Goal: Task Accomplishment & Management: Manage account settings

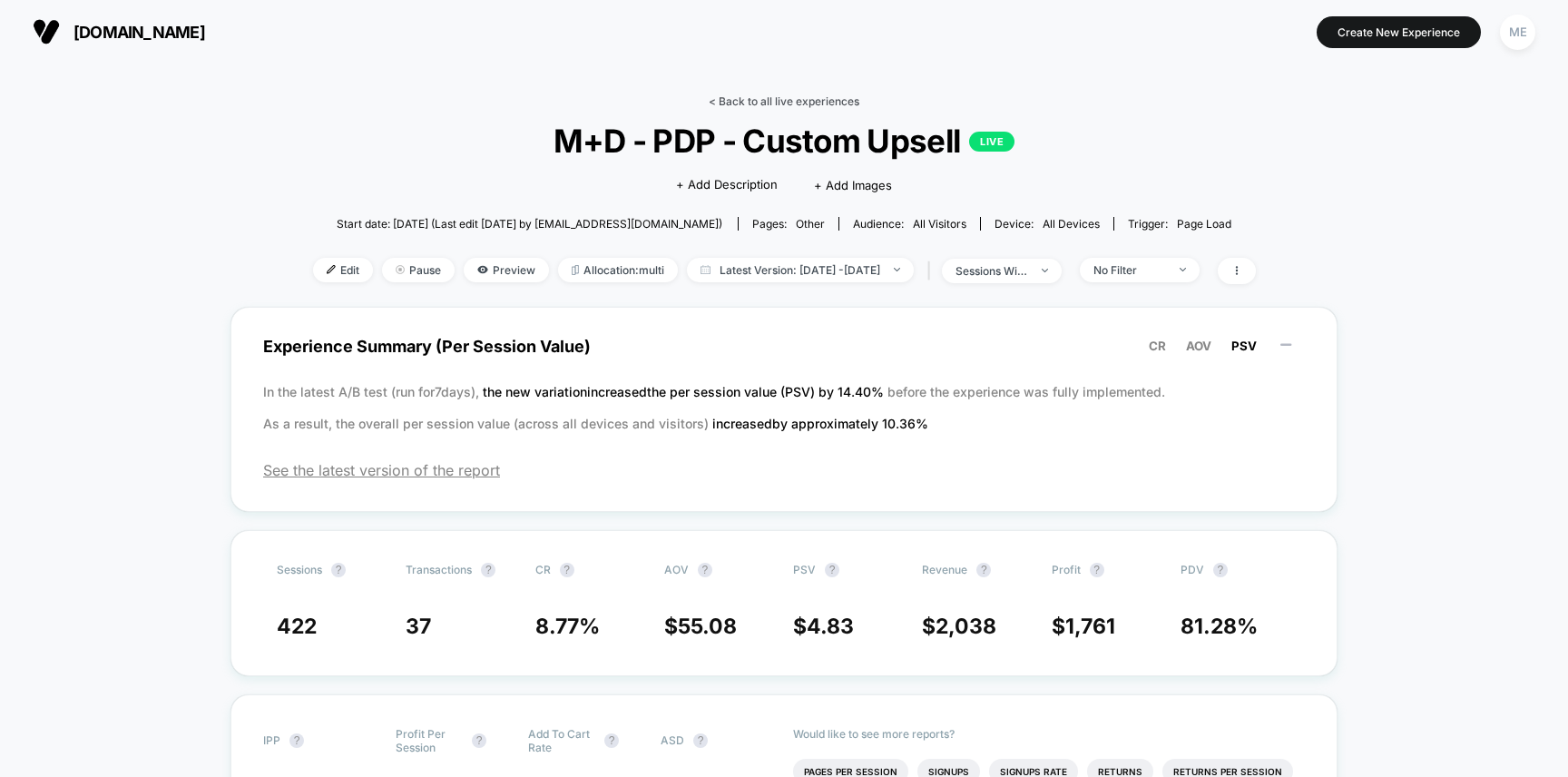
click at [807, 100] on link "< Back to all live experiences" at bounding box center [784, 101] width 151 height 14
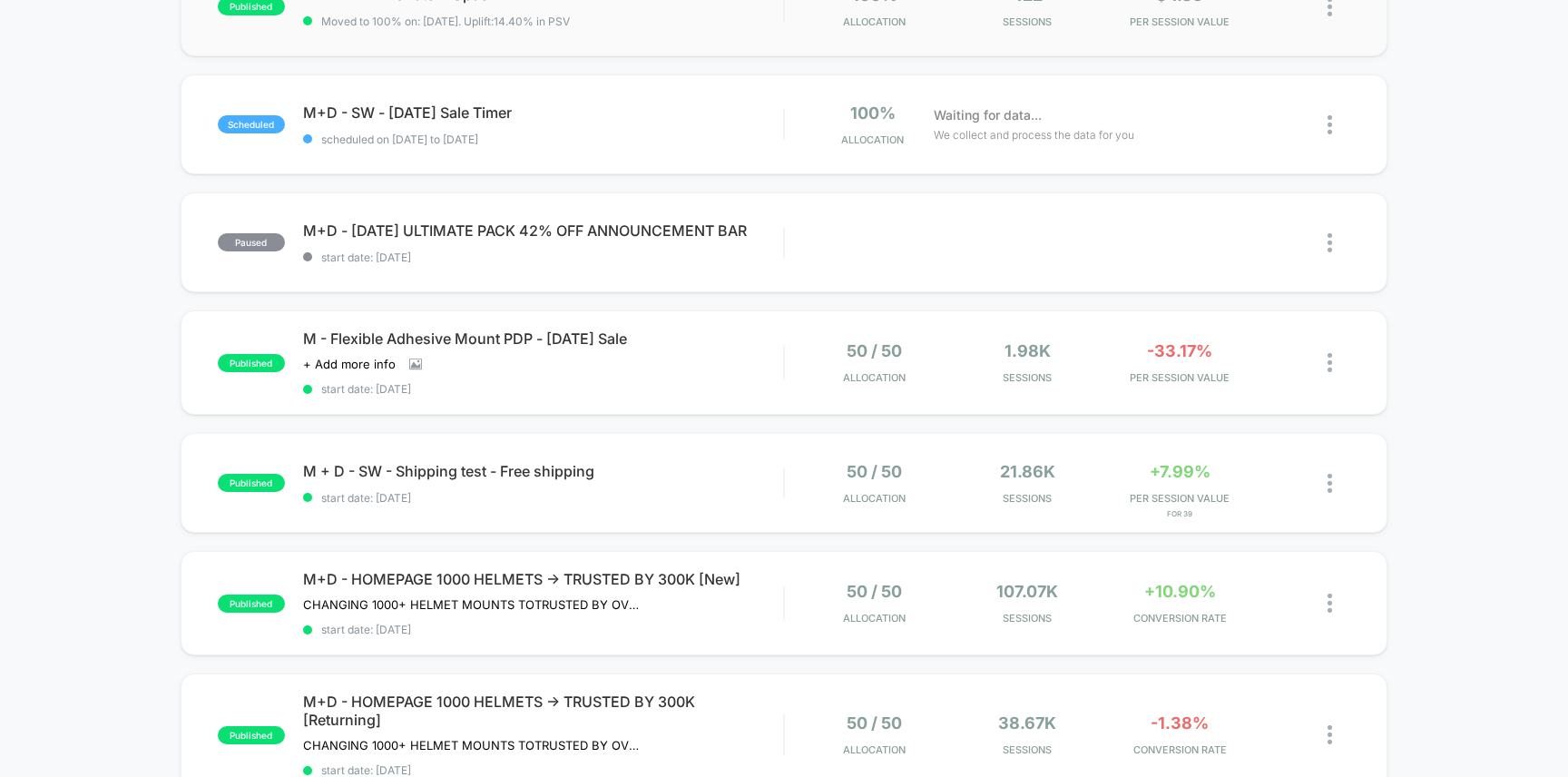
scroll to position [306, 0]
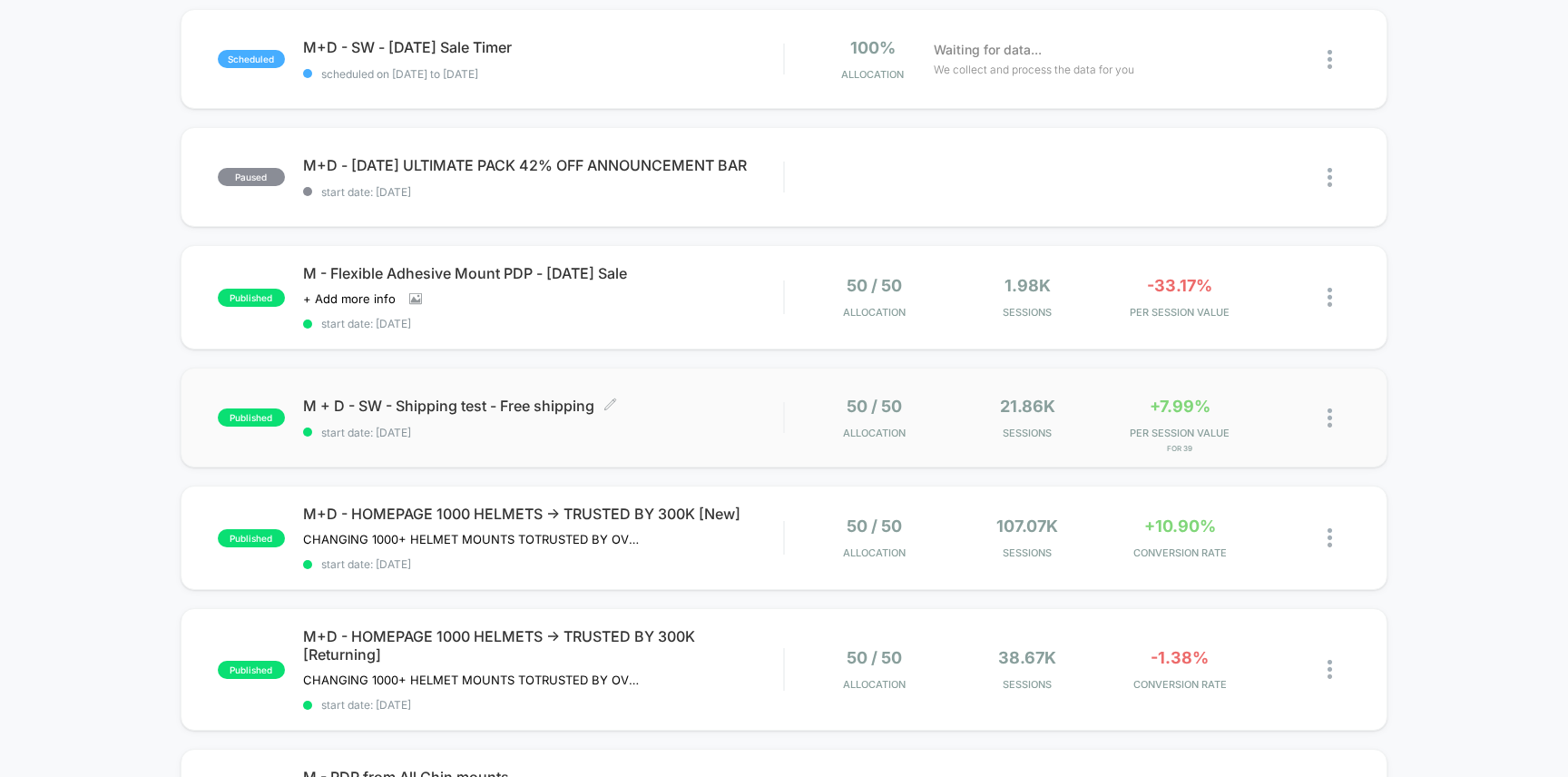
click at [727, 421] on div "M + D - SW - Shipping test - Free shipping Click to edit experience details Cli…" at bounding box center [544, 417] width 481 height 43
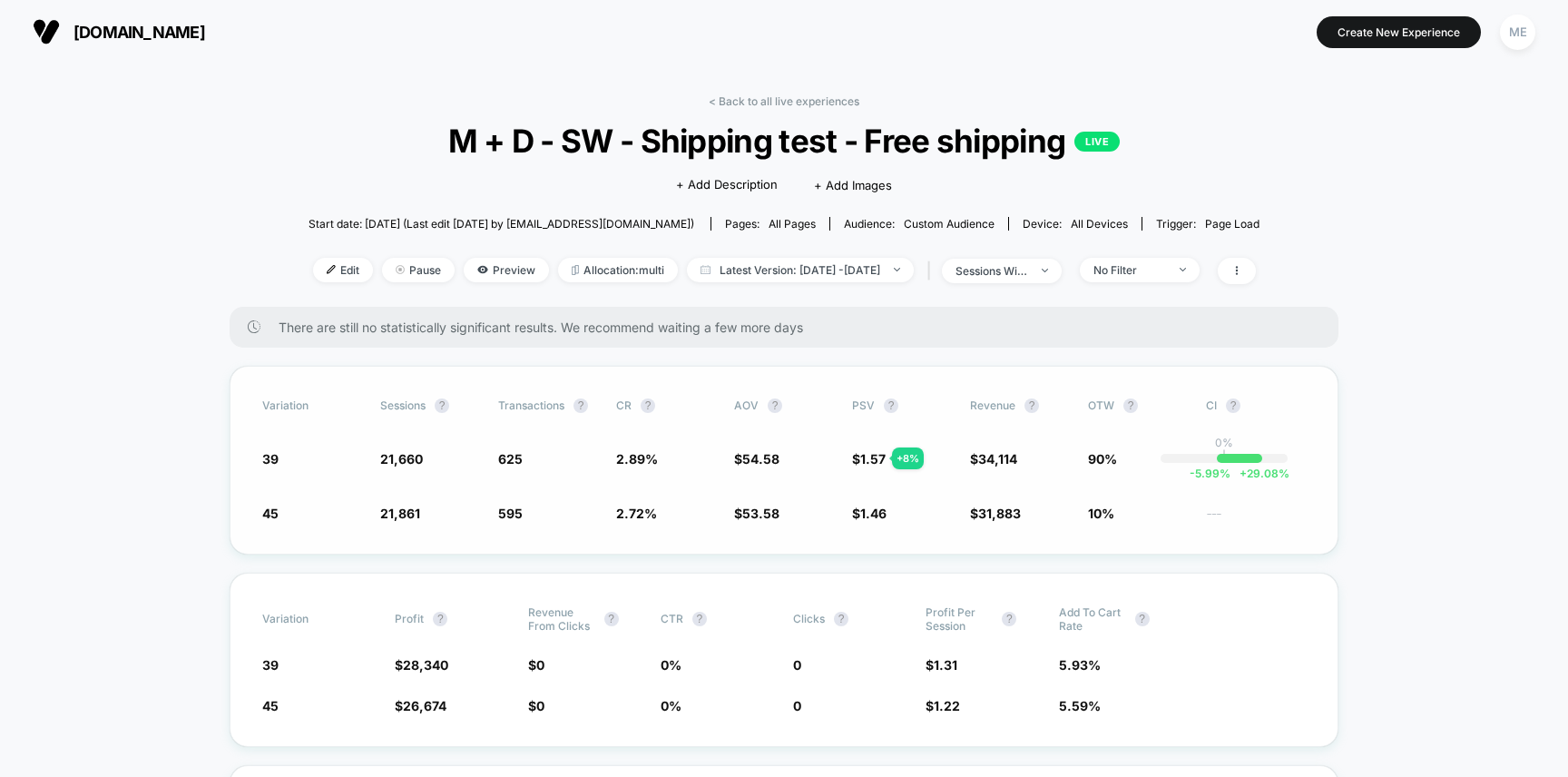
scroll to position [30, 0]
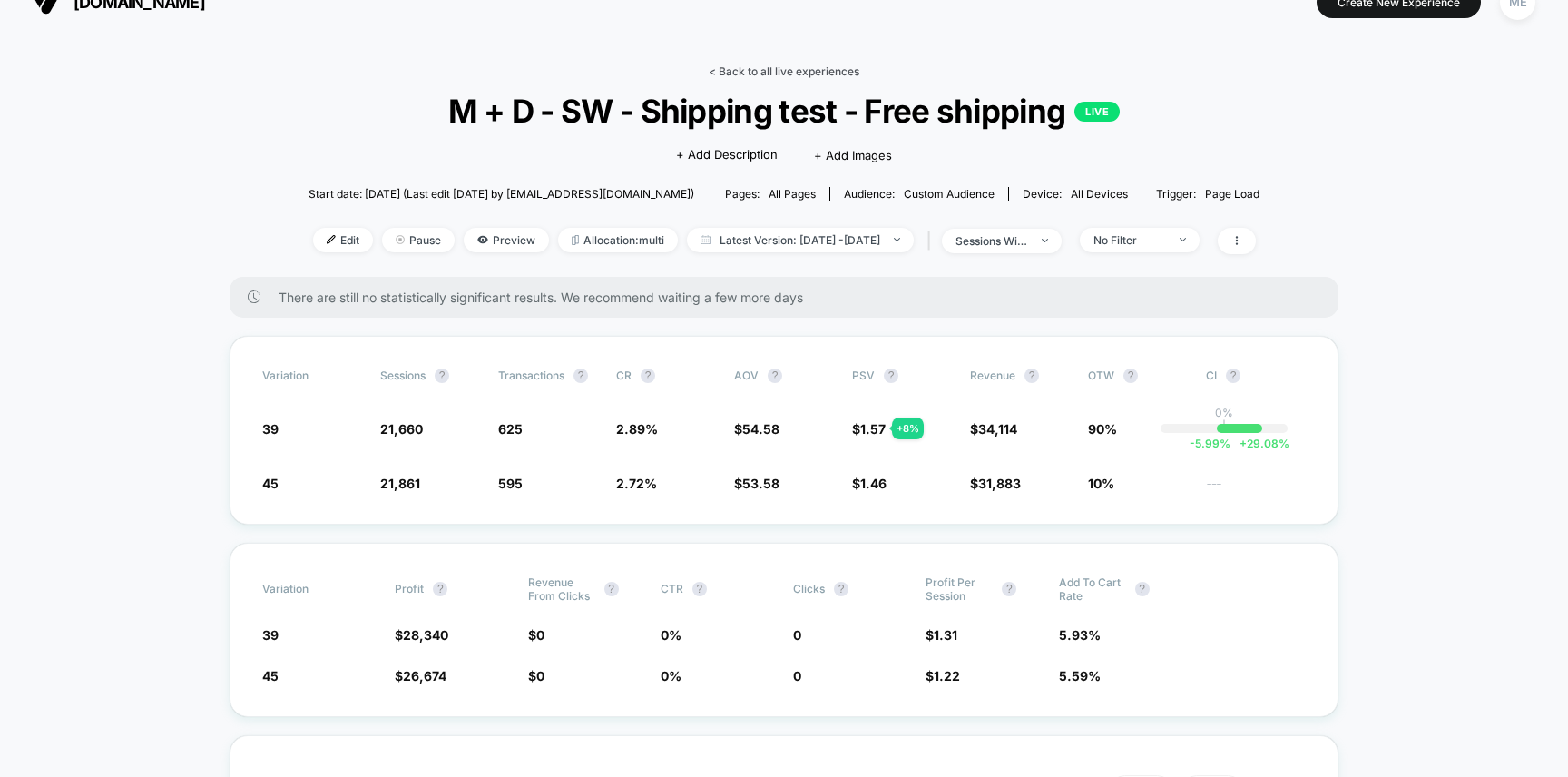
click at [767, 69] on link "< Back to all live experiences" at bounding box center [784, 72] width 151 height 14
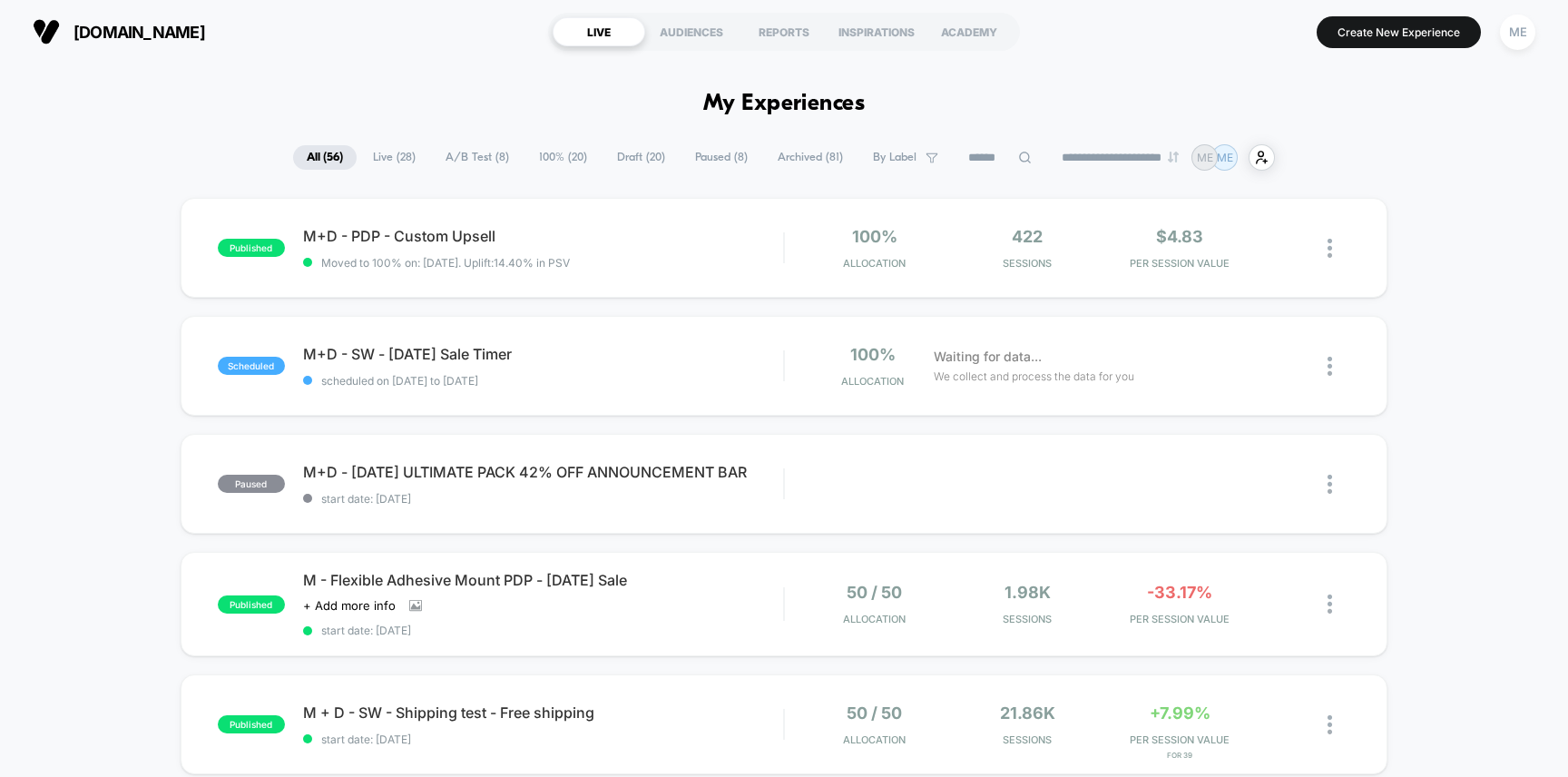
click at [716, 157] on span "Paused ( 8 )" at bounding box center [721, 157] width 80 height 24
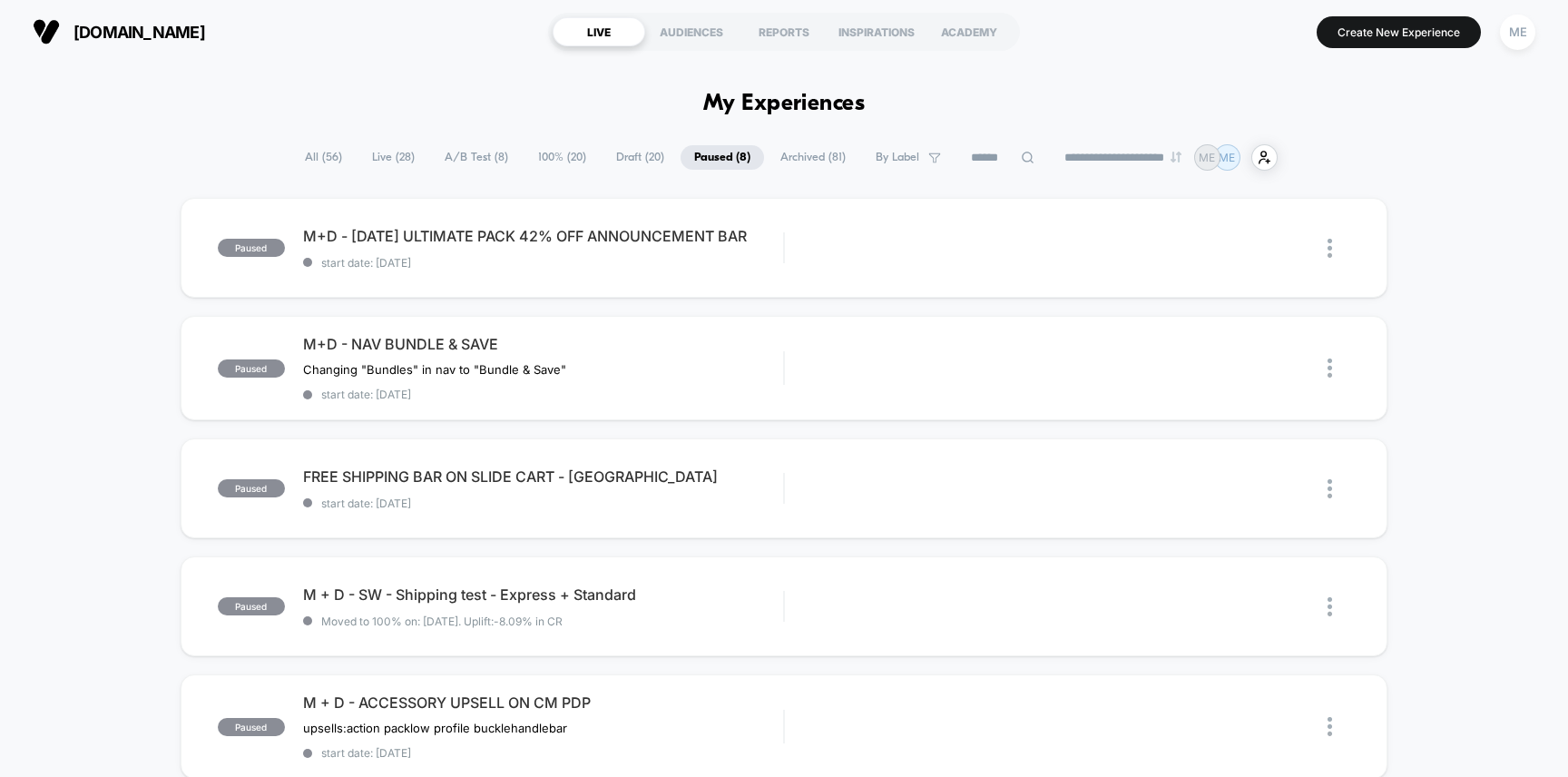
click at [645, 157] on span "Draft ( 20 )" at bounding box center [640, 157] width 75 height 24
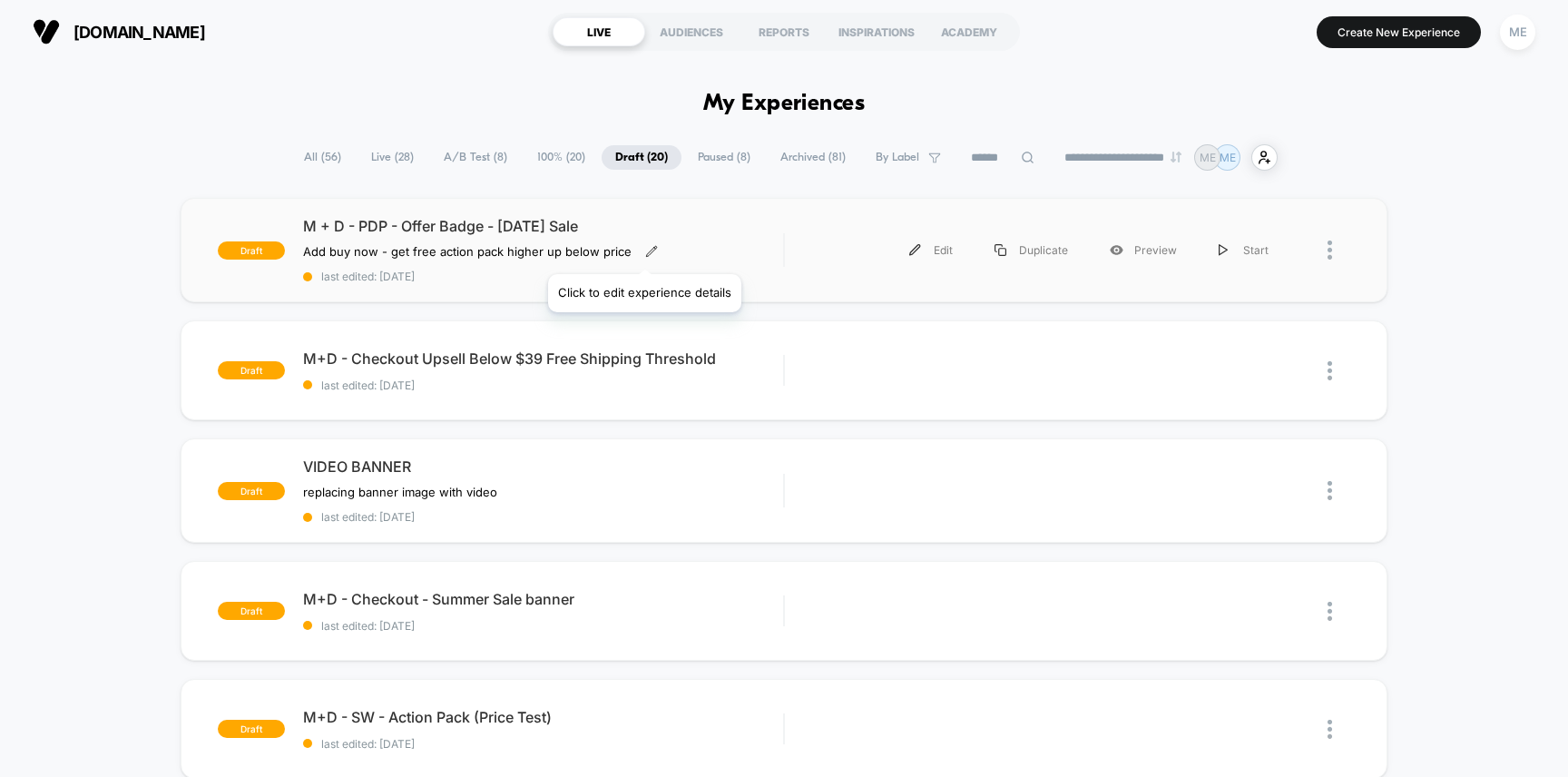
click at [645, 251] on icon at bounding box center [651, 251] width 13 height 13
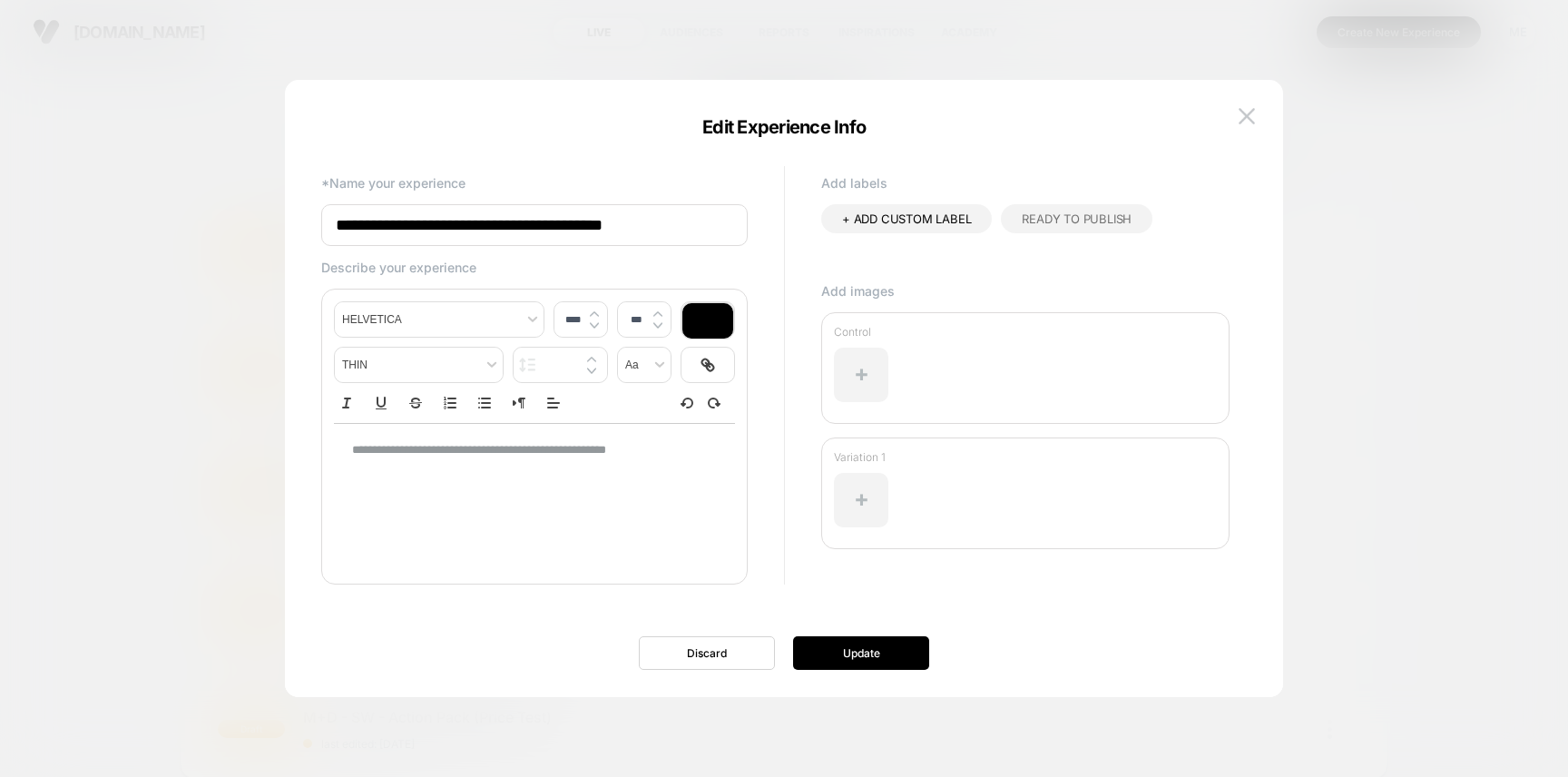
click at [632, 439] on div "**********" at bounding box center [534, 450] width 401 height 52
click at [619, 454] on p "**********" at bounding box center [527, 449] width 351 height 16
click at [606, 454] on span "**********" at bounding box center [478, 449] width 254 height 12
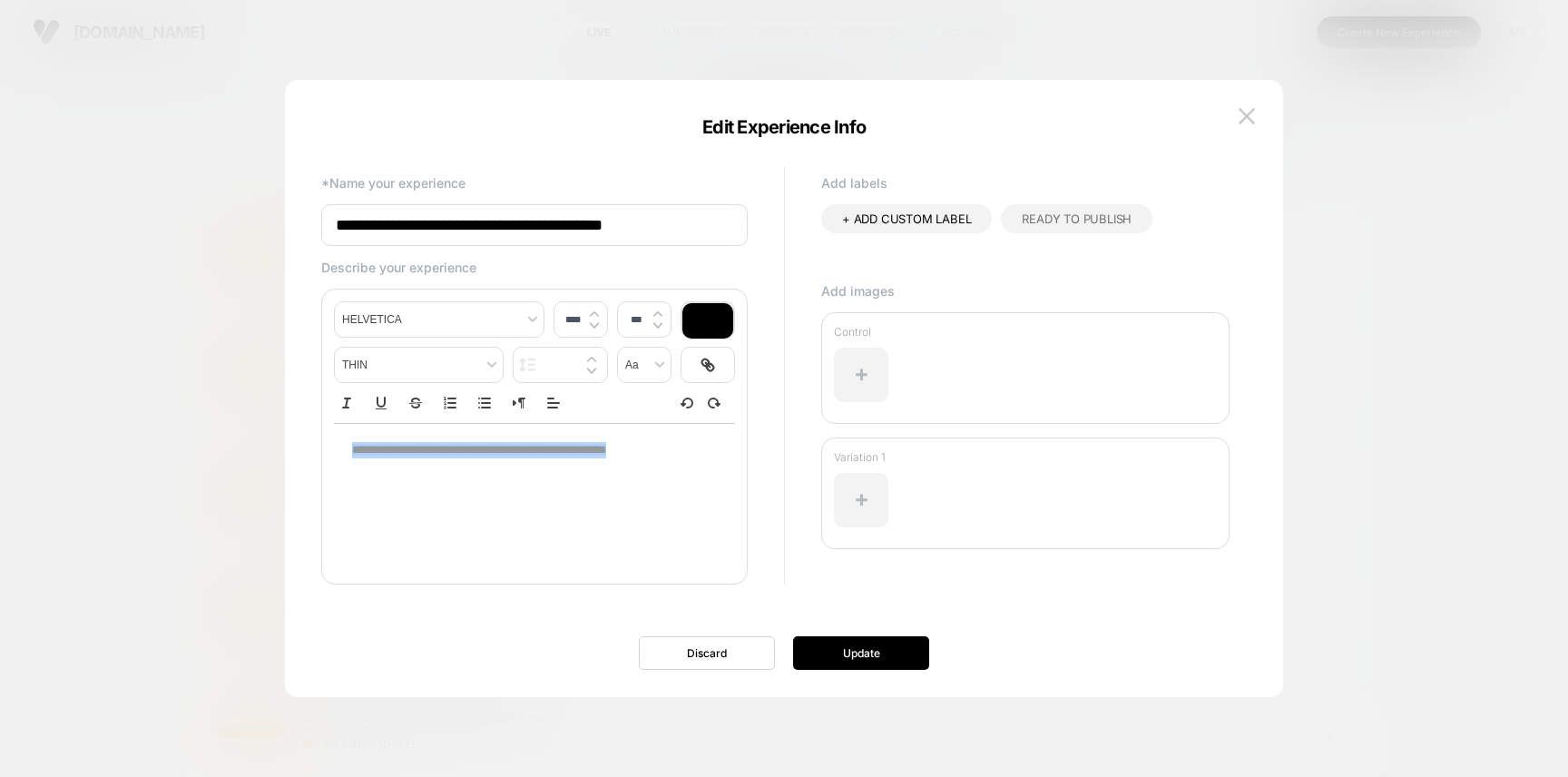
type input "****"
click at [866, 648] on button "Update" at bounding box center [861, 652] width 136 height 34
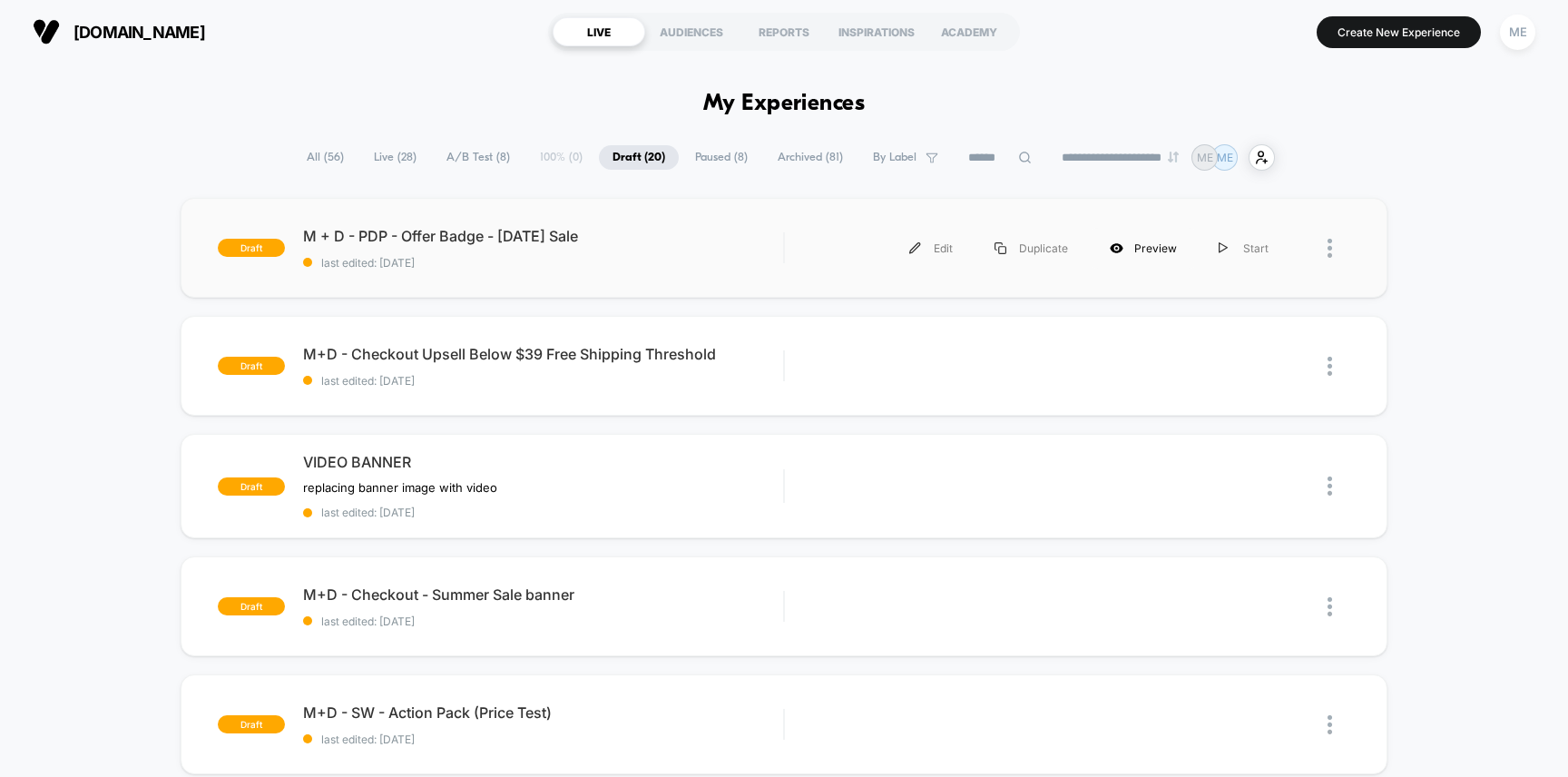
click at [1150, 247] on div "Preview" at bounding box center [1143, 248] width 109 height 41
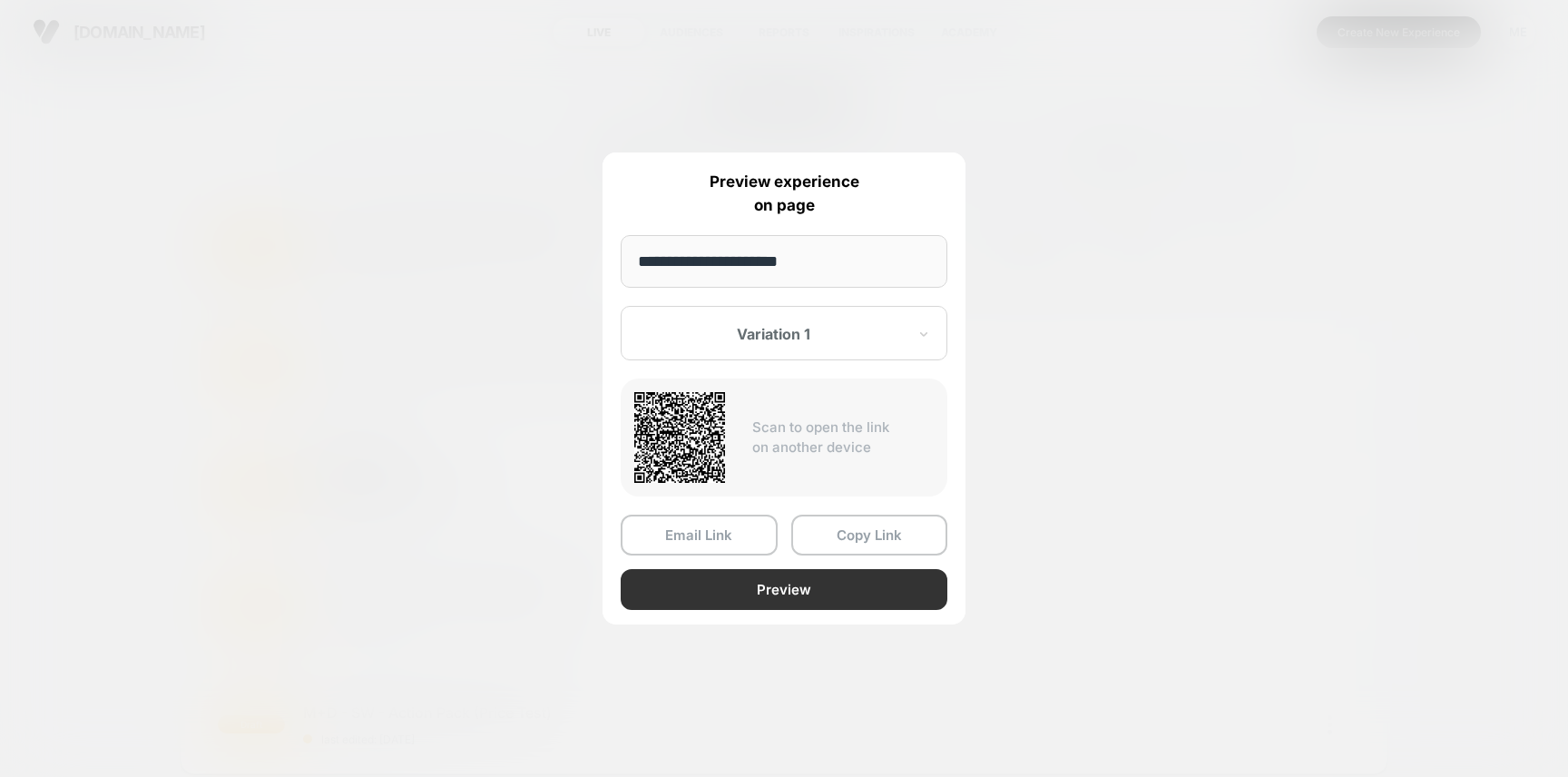
click at [821, 594] on button "Preview" at bounding box center [784, 590] width 327 height 41
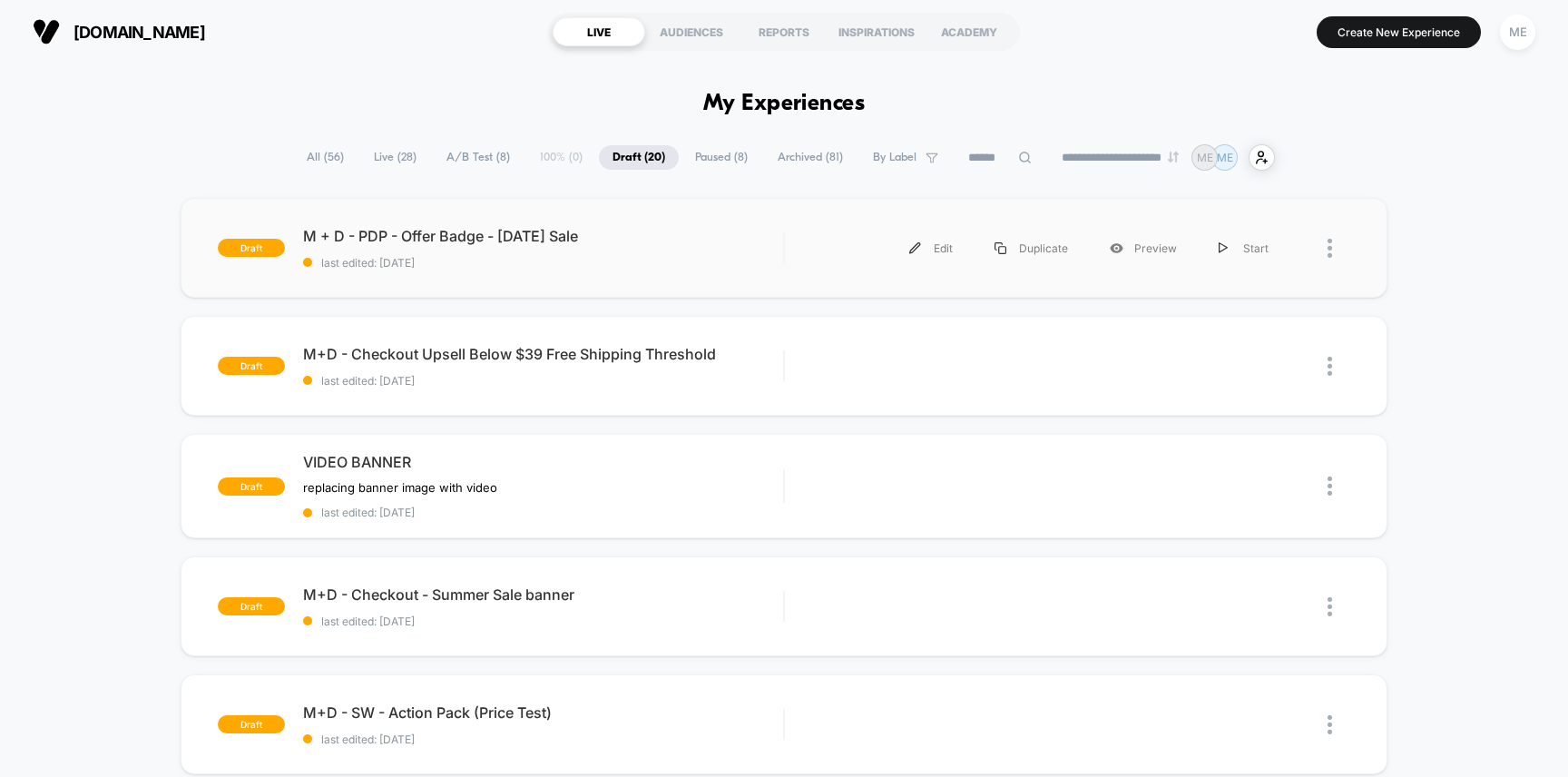
click at [491, 158] on span "A/B Test ( 8 )" at bounding box center [478, 157] width 91 height 24
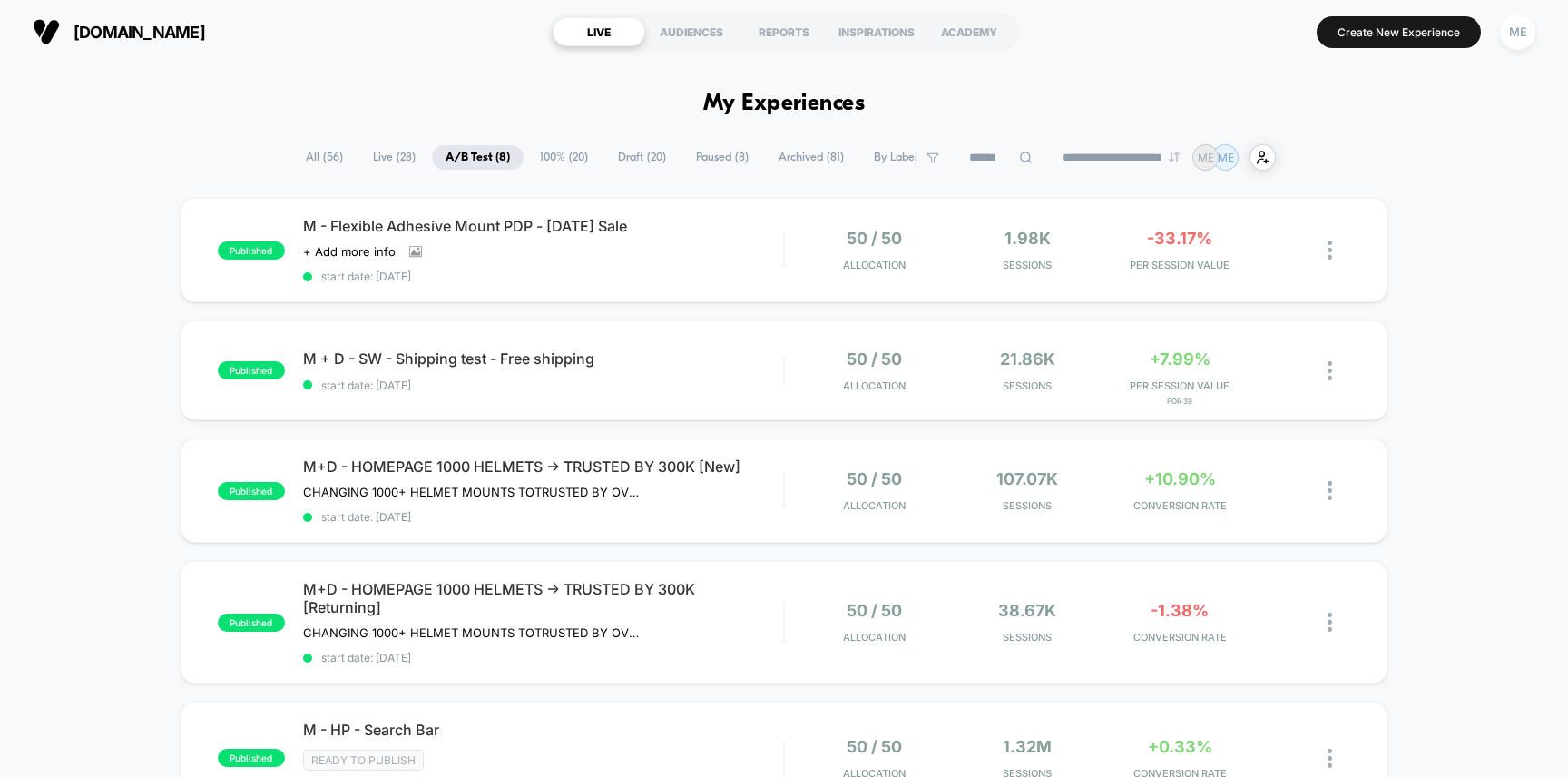
click at [539, 156] on span "100% ( 20 )" at bounding box center [564, 157] width 75 height 24
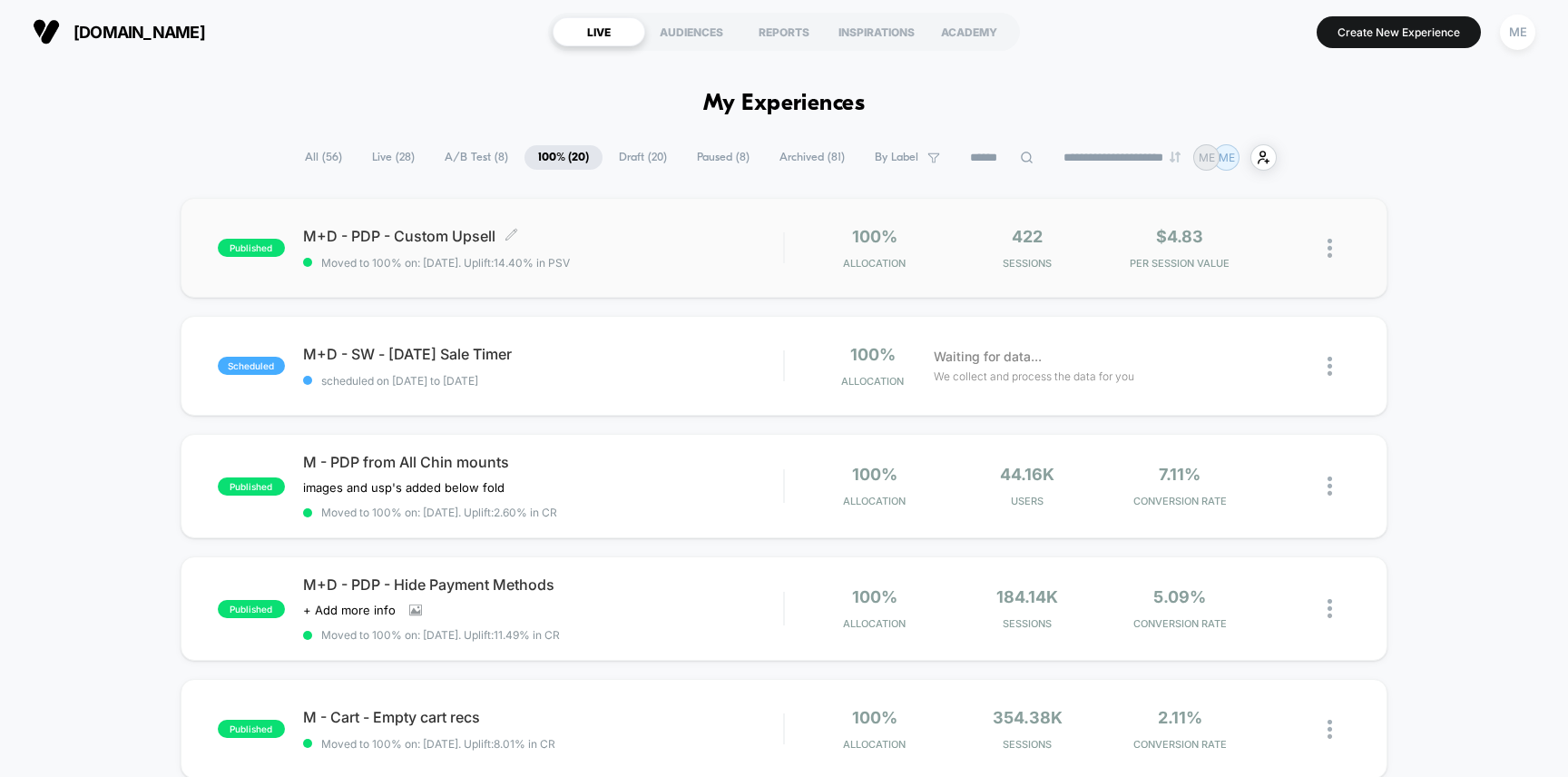
click at [682, 259] on span "Moved to 100% on: [DATE] . Uplift: 14.40% in PSV" at bounding box center [544, 263] width 481 height 14
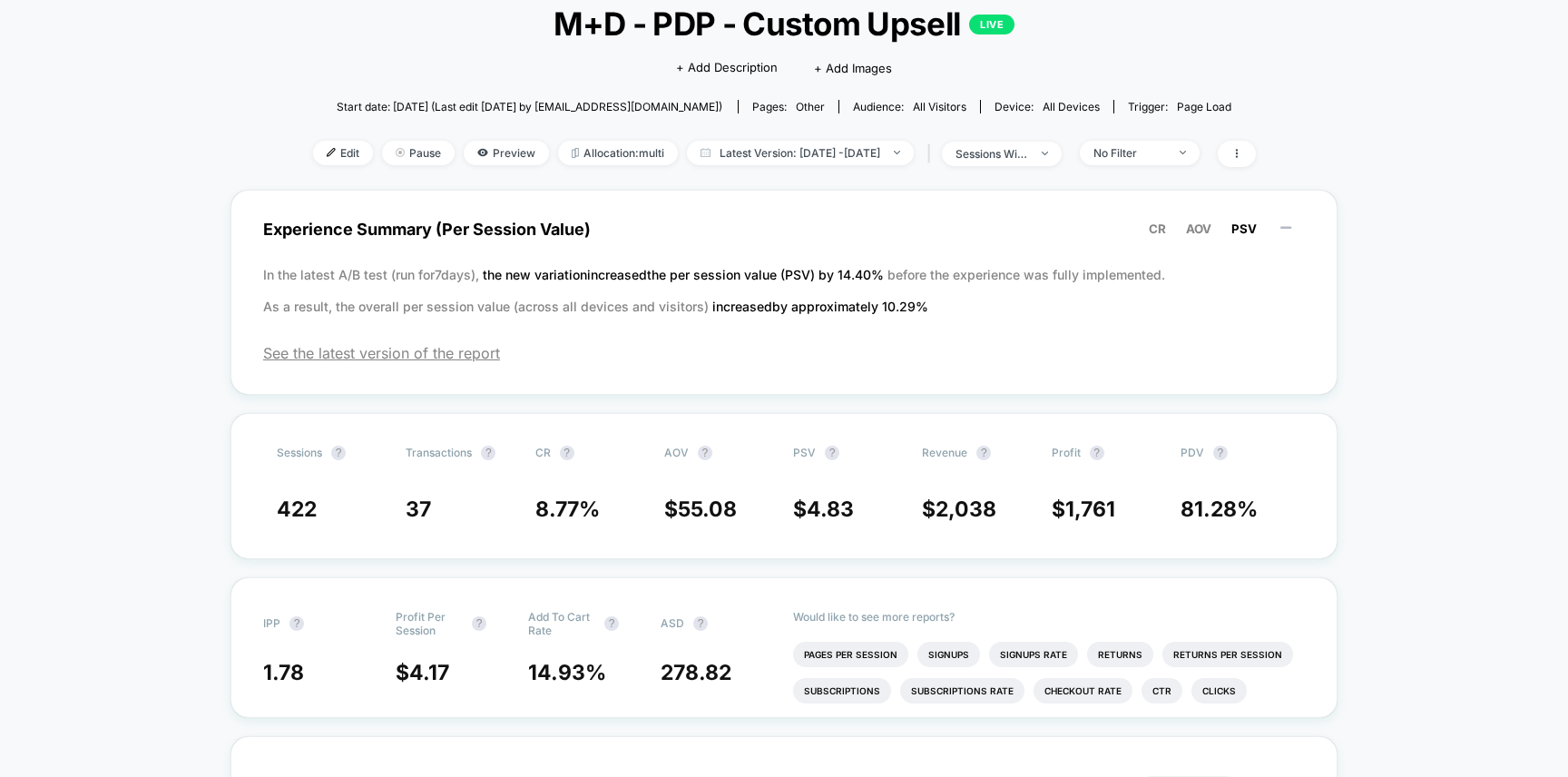
scroll to position [133, 0]
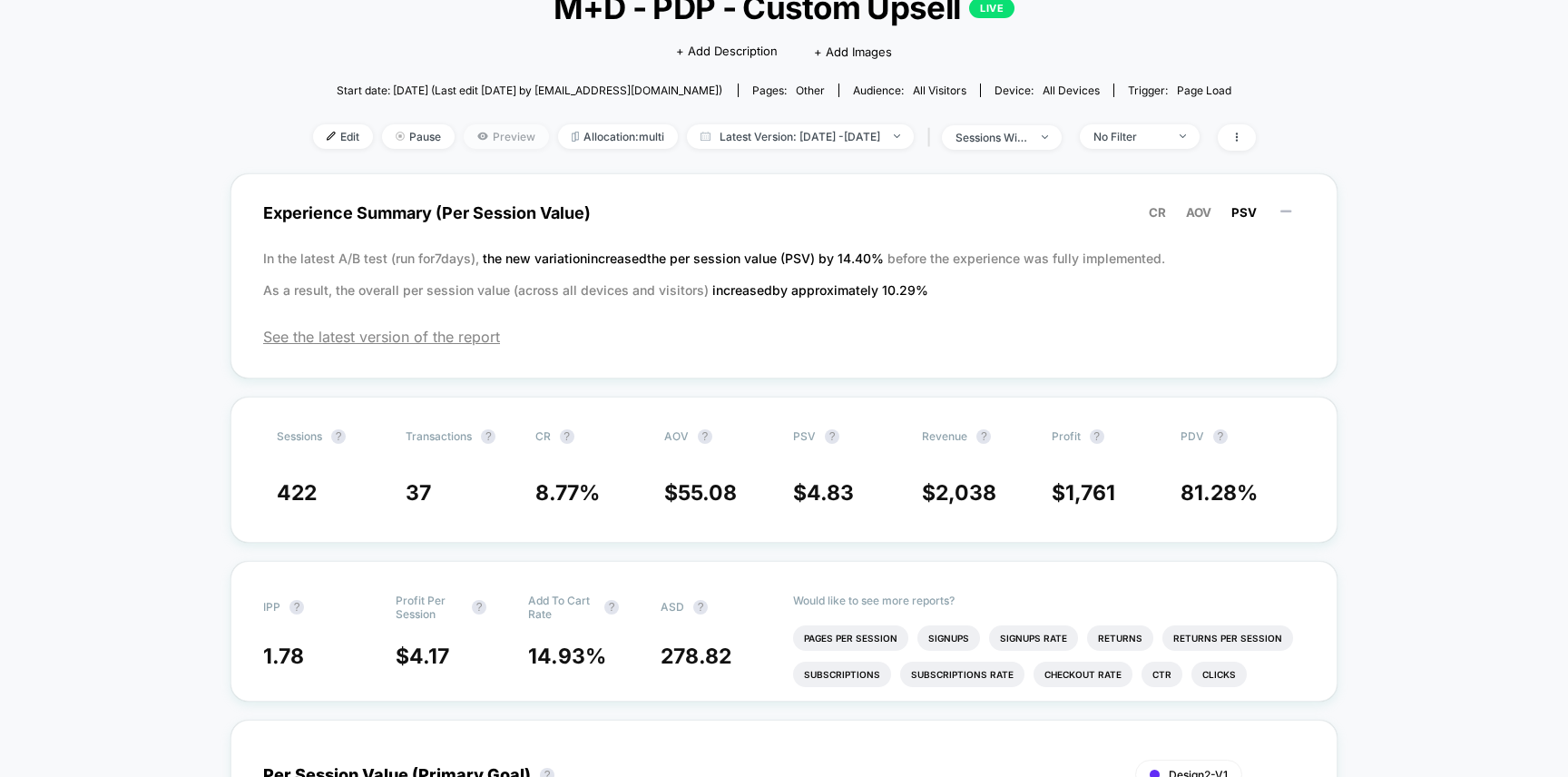
click at [489, 139] on span "Preview" at bounding box center [506, 136] width 85 height 24
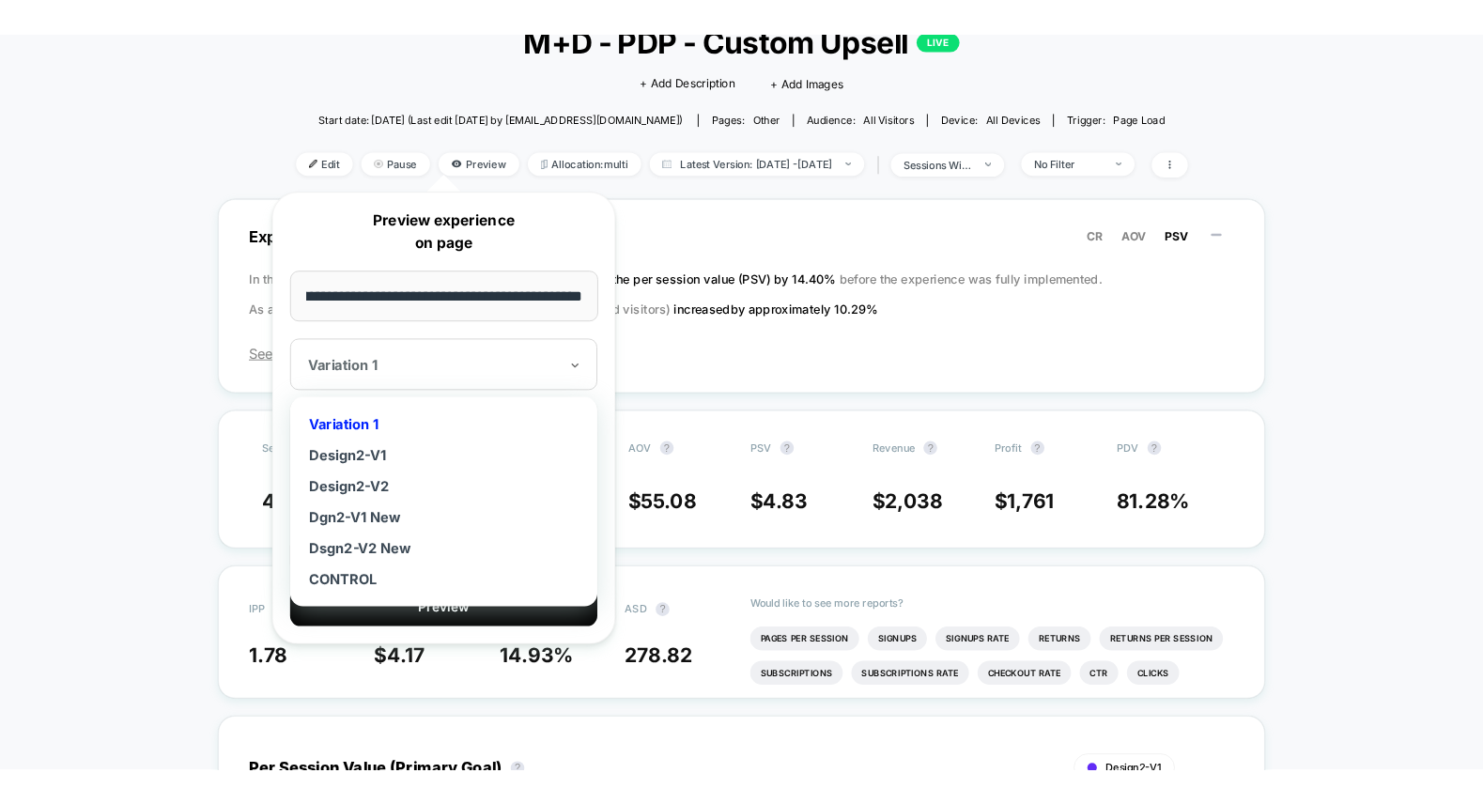
scroll to position [0, 0]
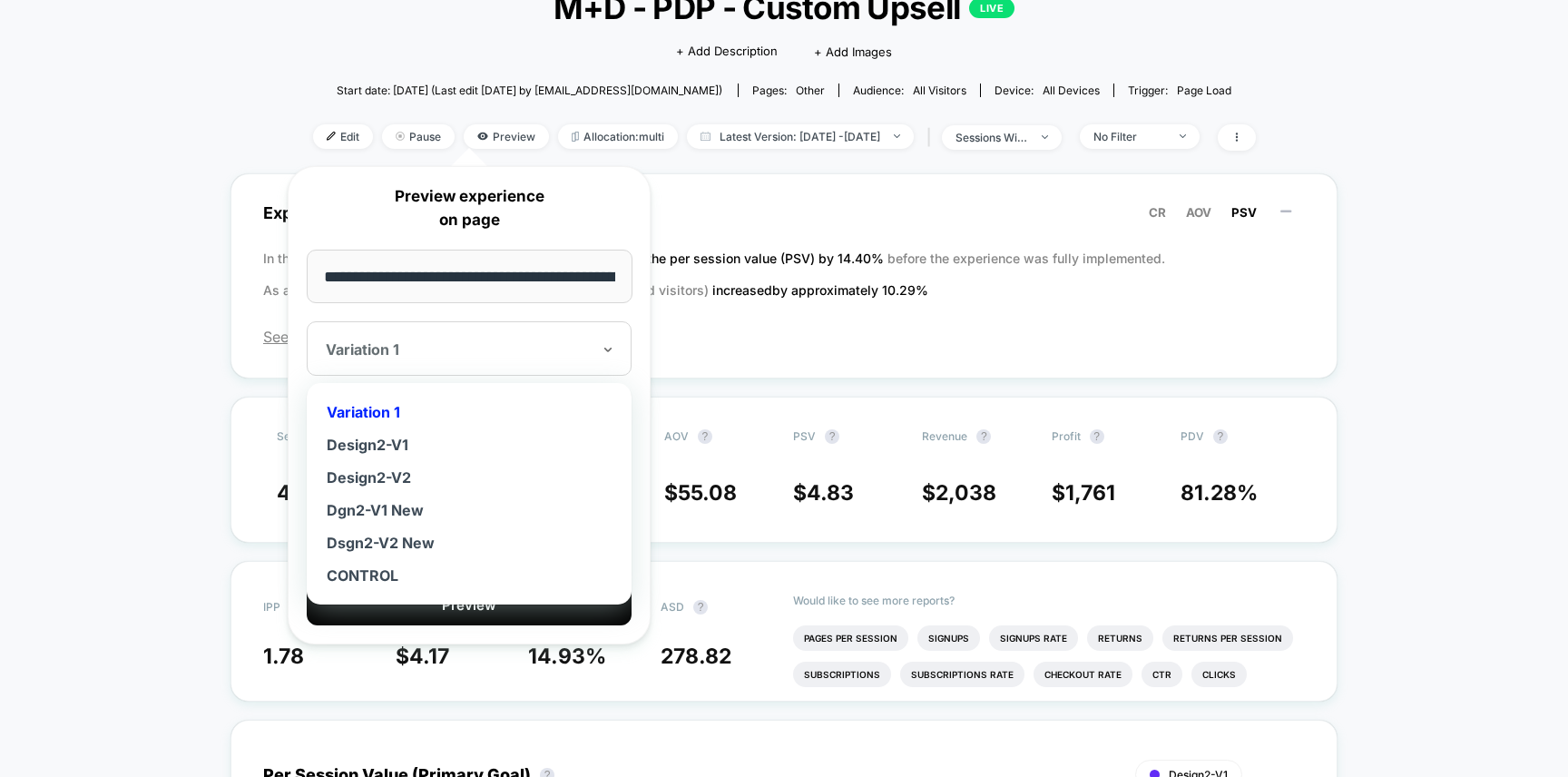
click at [467, 341] on div at bounding box center [458, 349] width 265 height 18
click at [398, 504] on div "Dgn2-V1 New" at bounding box center [469, 510] width 306 height 33
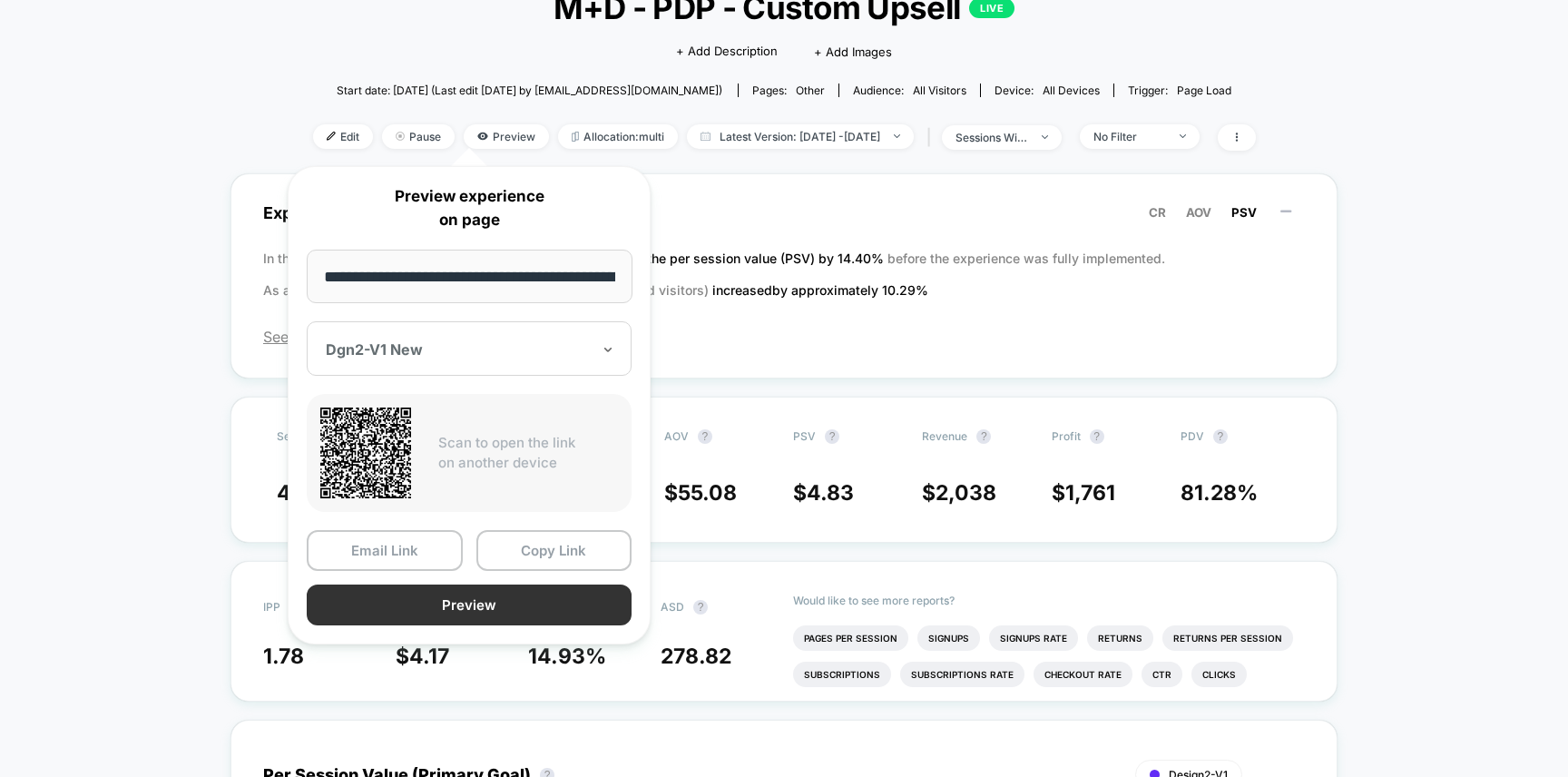
click at [441, 600] on button "Preview" at bounding box center [469, 605] width 325 height 41
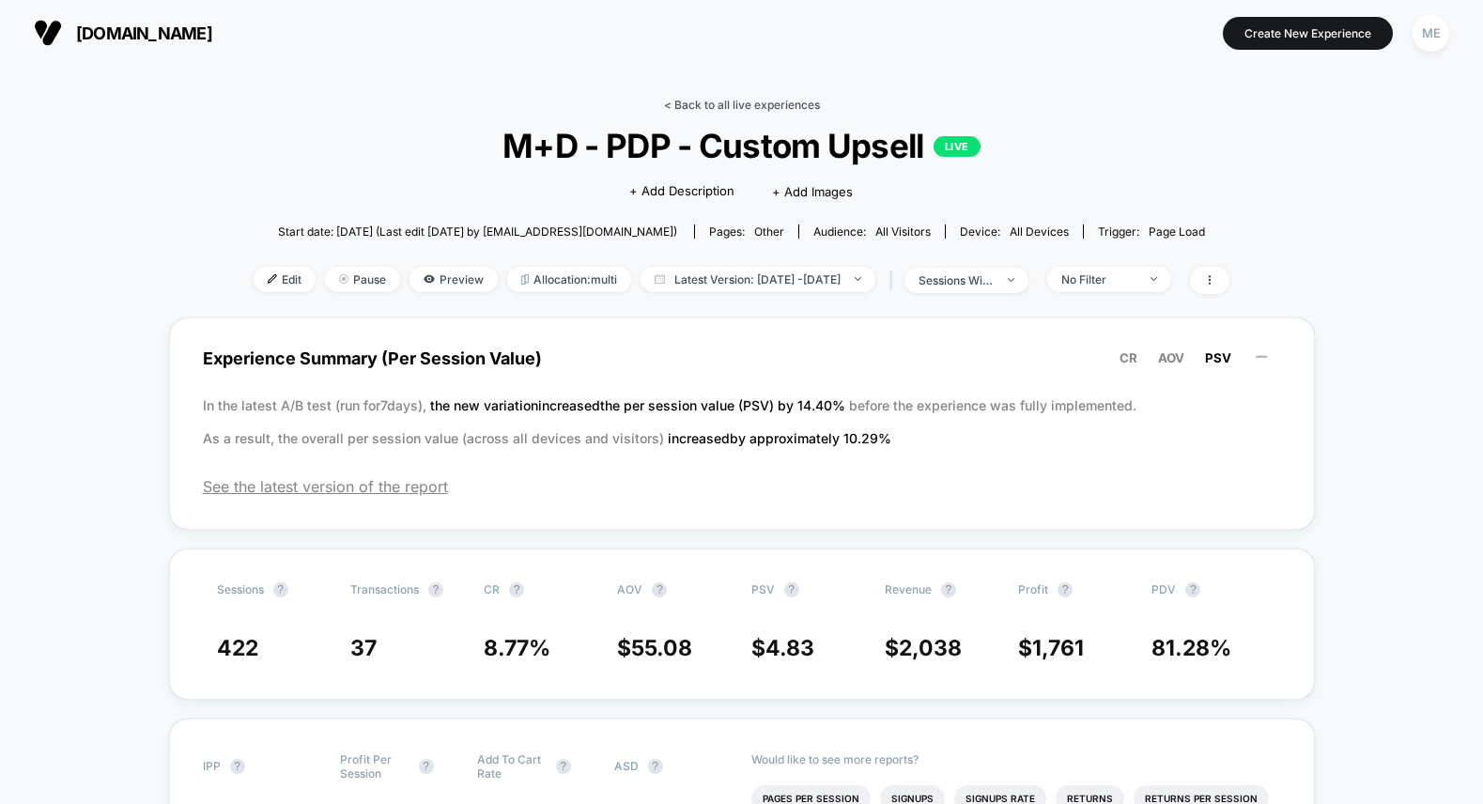
click at [701, 104] on link "< Back to all live experiences" at bounding box center [742, 105] width 156 height 14
